Goal: Find specific page/section: Find specific page/section

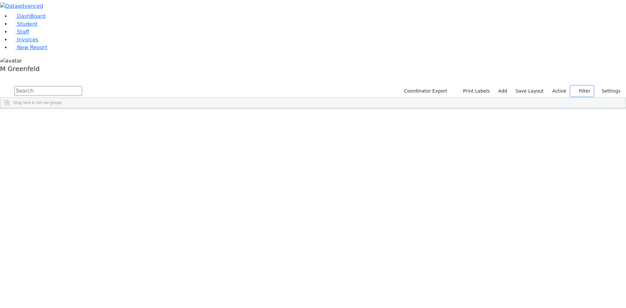
click at [571, 86] on button "Filter" at bounding box center [582, 91] width 23 height 10
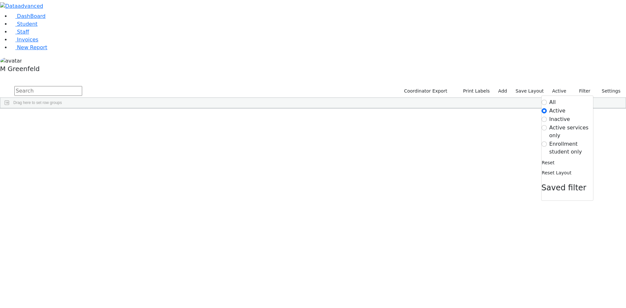
click at [554, 86] on label "Active" at bounding box center [559, 91] width 20 height 10
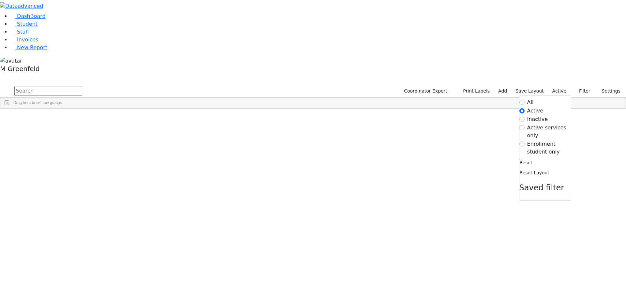
click at [543, 140] on label "Enrollment student only" at bounding box center [549, 148] width 44 height 16
click at [525, 141] on input "Enrollment student only" at bounding box center [521, 143] width 5 height 5
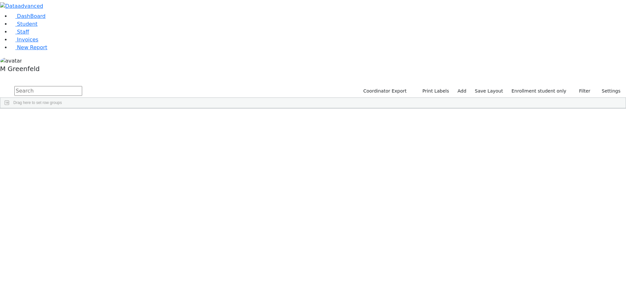
click at [97, 165] on div "Hershy" at bounding box center [81, 169] width 31 height 9
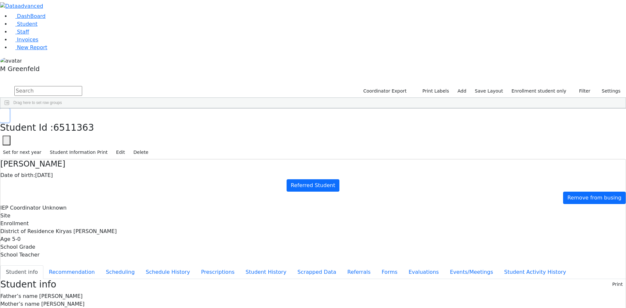
click at [9, 109] on button "button" at bounding box center [4, 116] width 9 height 14
click at [97, 253] on div "Lipa" at bounding box center [81, 257] width 31 height 9
click at [342, 265] on button "Referrals" at bounding box center [359, 272] width 34 height 14
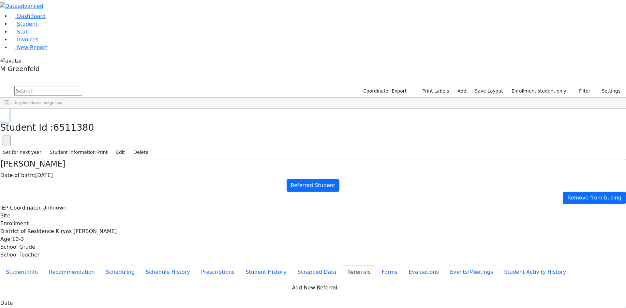
click at [7, 113] on icon "button" at bounding box center [5, 115] width 4 height 4
